Goal: Task Accomplishment & Management: Manage account settings

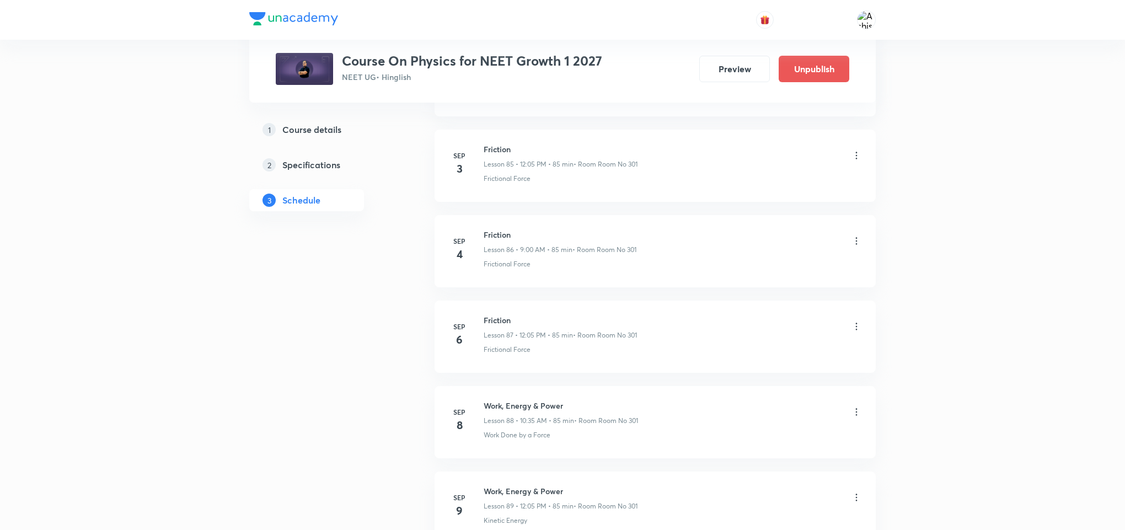
scroll to position [9305, 0]
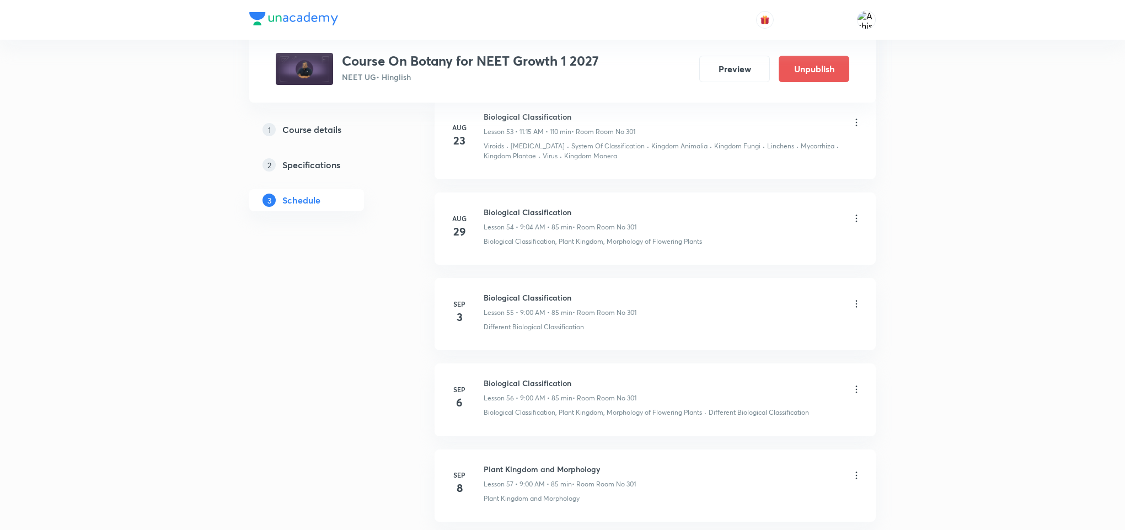
scroll to position [5969, 0]
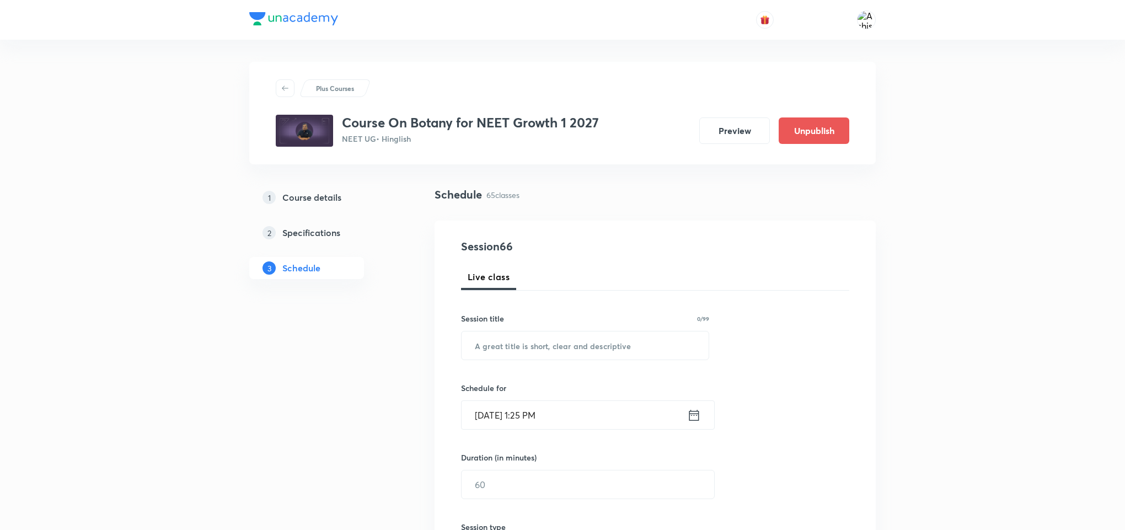
scroll to position [5969, 0]
